Goal: Navigation & Orientation: Find specific page/section

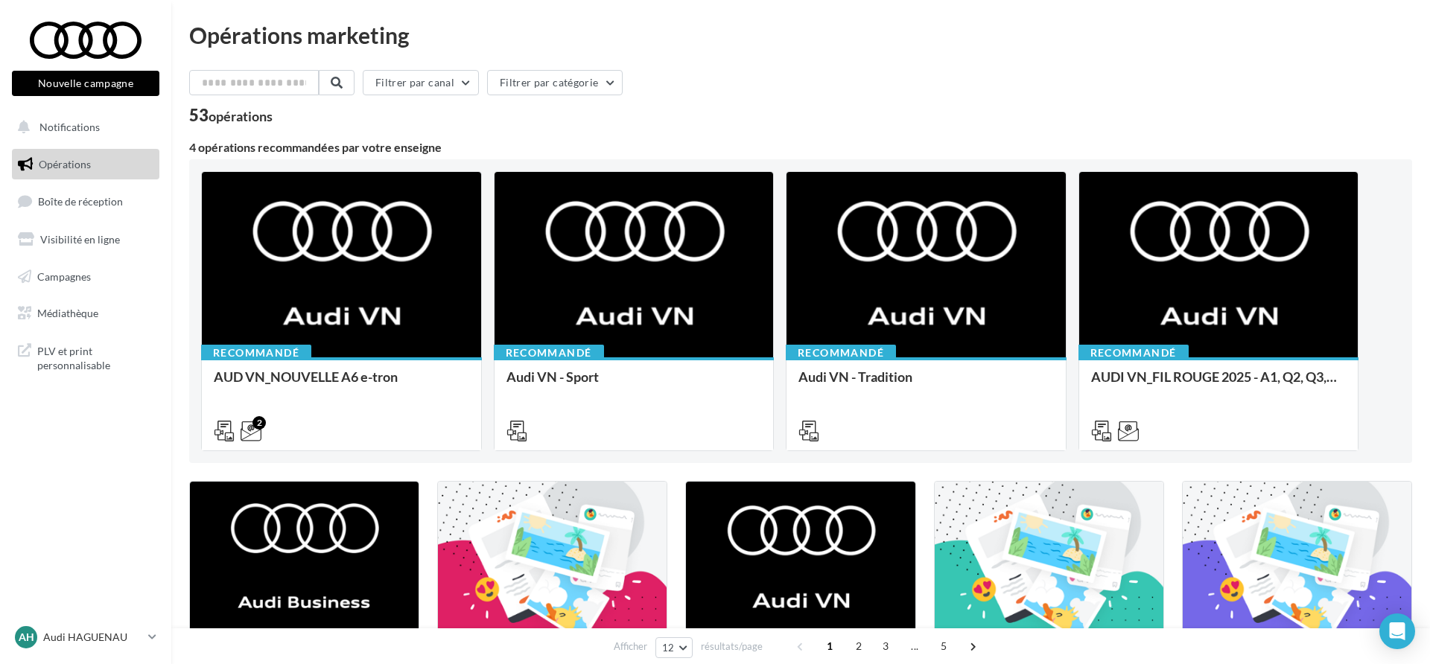
click at [74, 165] on span "Opérations" at bounding box center [65, 164] width 52 height 13
click at [74, 204] on span "Boîte de réception" at bounding box center [80, 201] width 85 height 13
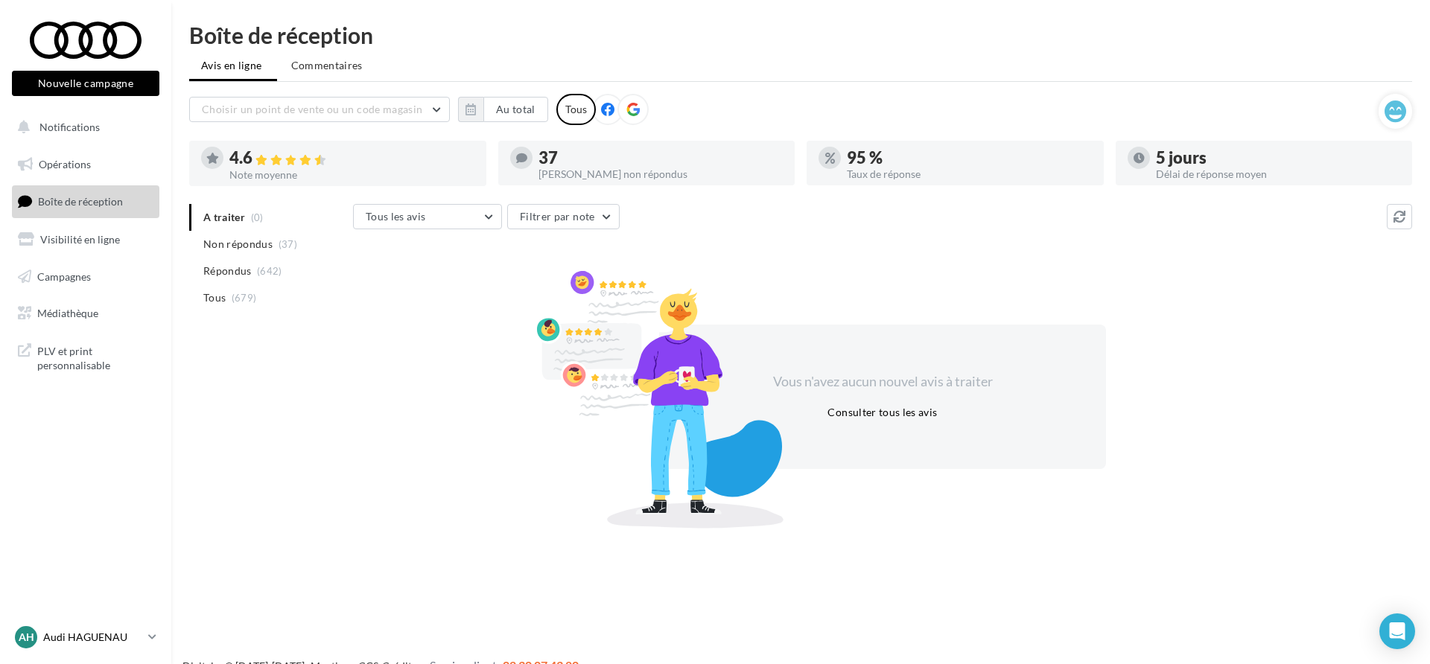
click at [82, 635] on p "Audi HAGUENAU" at bounding box center [92, 637] width 99 height 15
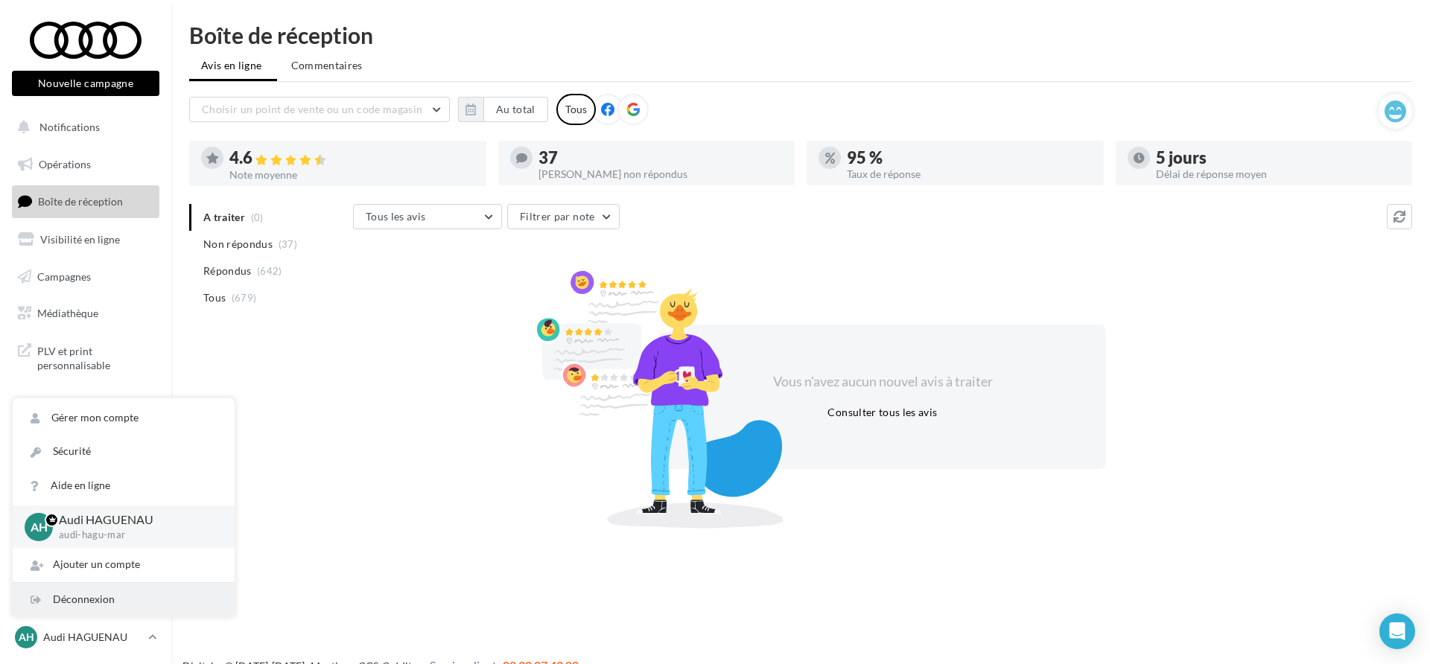
click at [98, 603] on div "Déconnexion" at bounding box center [124, 600] width 222 height 34
